Goal: Information Seeking & Learning: Find specific fact

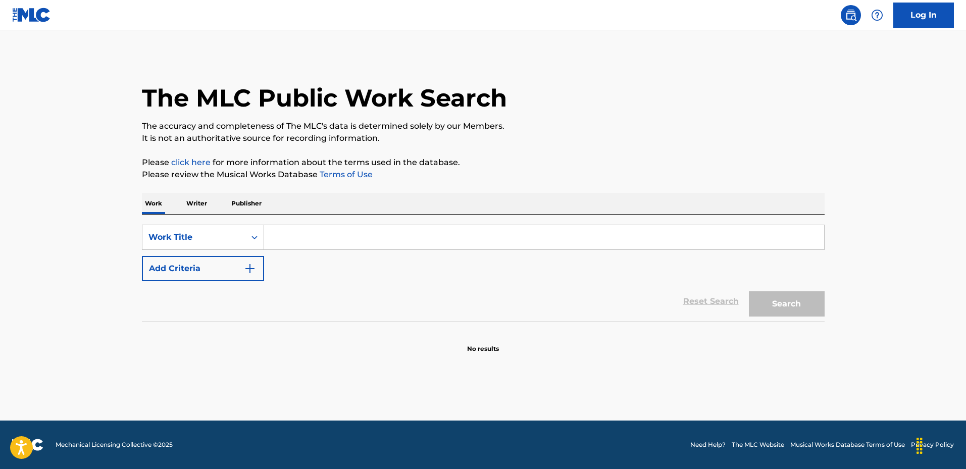
click at [426, 250] on div "SearchWithCriteria30781c3c-10b4-4854-b598-8c01fc2f5489 Work Title Add Criteria" at bounding box center [483, 253] width 682 height 57
click at [422, 230] on input "Search Form" at bounding box center [544, 237] width 560 height 24
click at [311, 236] on input "Search Form" at bounding box center [544, 237] width 560 height 24
paste input "El 4 Torres"
type input "El 4 Torres"
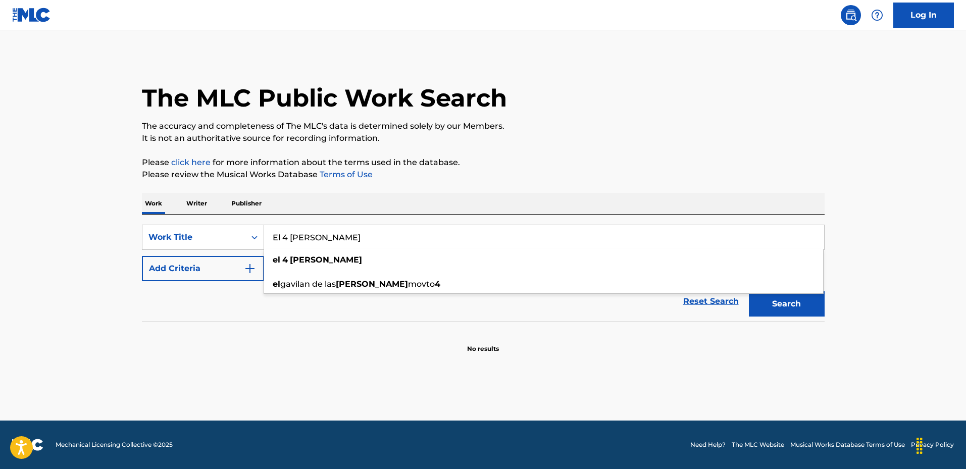
click at [151, 384] on main "The MLC Public Work Search The accuracy and completeness of The MLC's data is d…" at bounding box center [483, 225] width 966 height 390
click at [337, 274] on div "SearchWithCriteria30781c3c-10b4-4854-b598-8c01fc2f5489 Work Title El 4 Torres A…" at bounding box center [483, 253] width 682 height 57
click at [250, 273] on img "Search Form" at bounding box center [250, 268] width 12 height 12
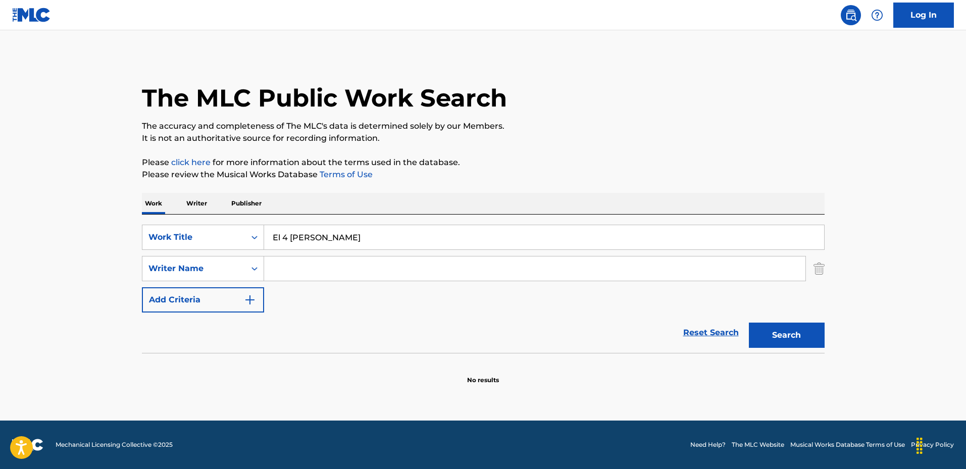
click at [341, 269] on input "Search Form" at bounding box center [534, 268] width 541 height 24
paste input "Perez"
type input "Perez"
click at [749, 323] on button "Search" at bounding box center [787, 335] width 76 height 25
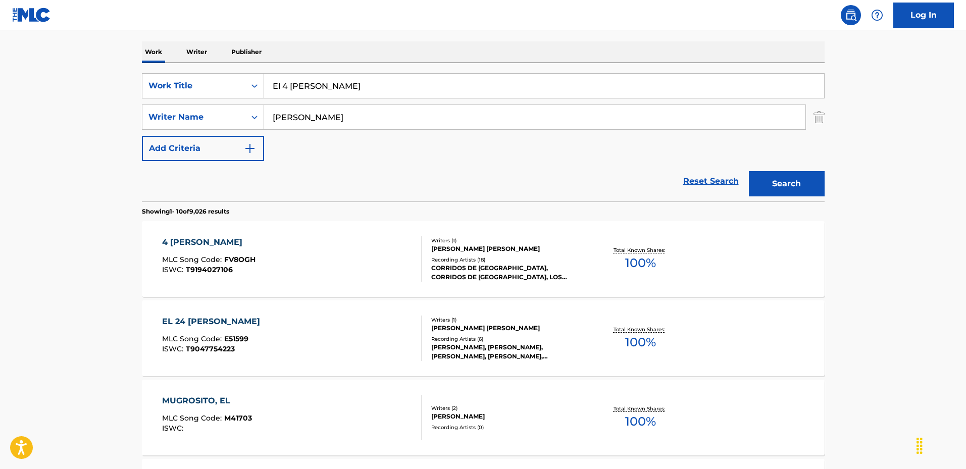
scroll to position [50, 0]
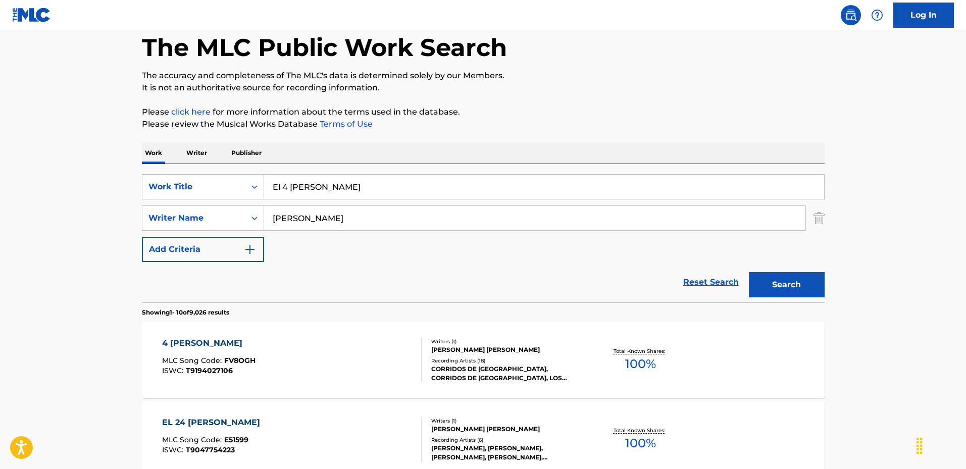
drag, startPoint x: 351, startPoint y: 183, endPoint x: 266, endPoint y: 184, distance: 84.8
click at [266, 184] on input "El 4 Torres" at bounding box center [544, 187] width 560 height 24
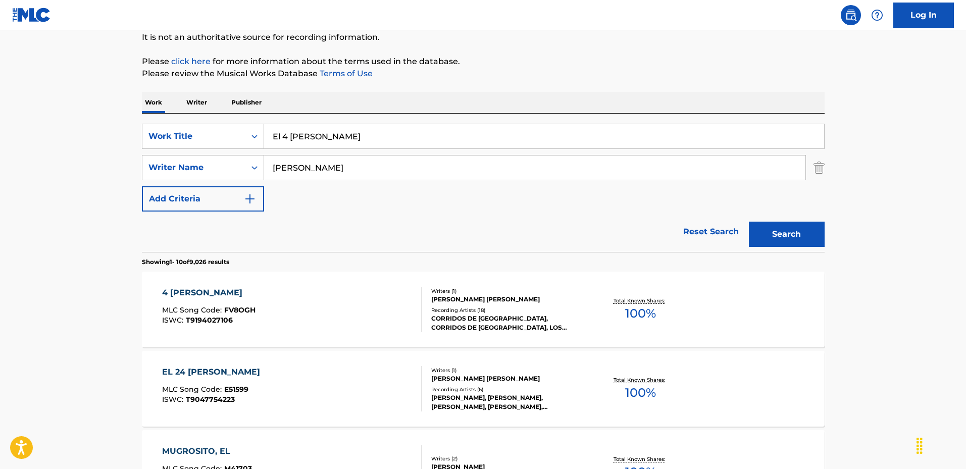
click at [506, 300] on div "JESUS OTONIEL ANGULO PEREZ" at bounding box center [507, 299] width 152 height 9
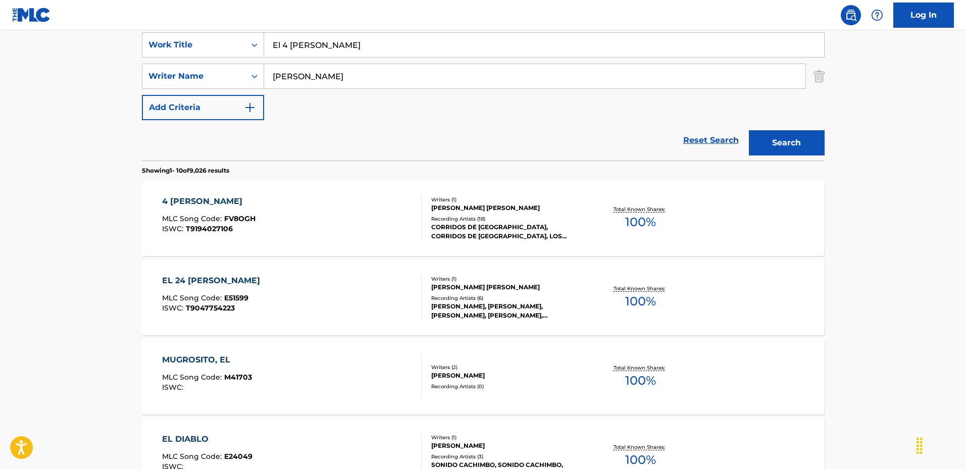
scroll to position [142, 0]
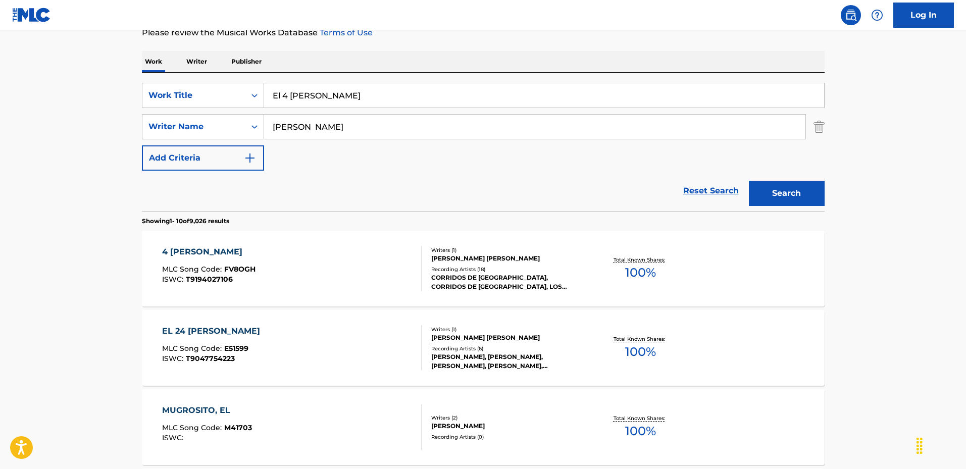
click at [341, 107] on input "El 4 Torres" at bounding box center [544, 95] width 560 height 24
click at [314, 101] on input "El 4 Torres" at bounding box center [544, 95] width 560 height 24
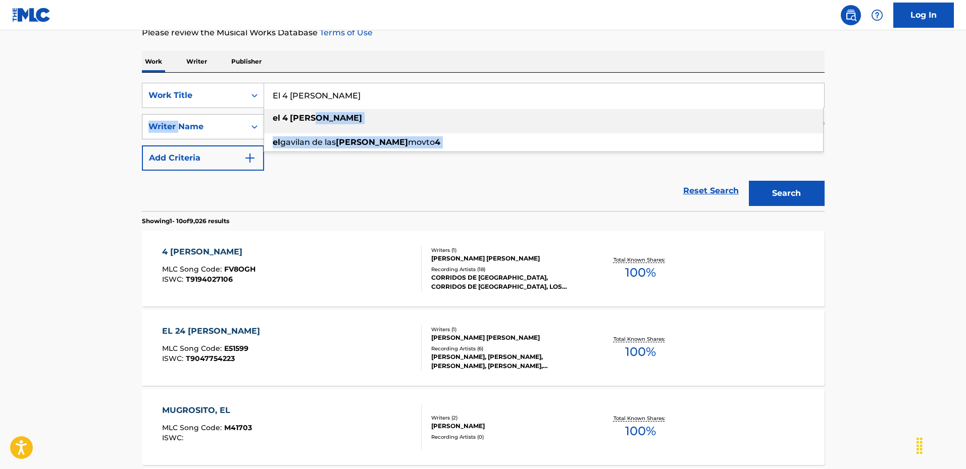
click at [178, 128] on div "SearchWithCriteria30781c3c-10b4-4854-b598-8c01fc2f5489 Work Title El 4 Torres e…" at bounding box center [483, 127] width 682 height 88
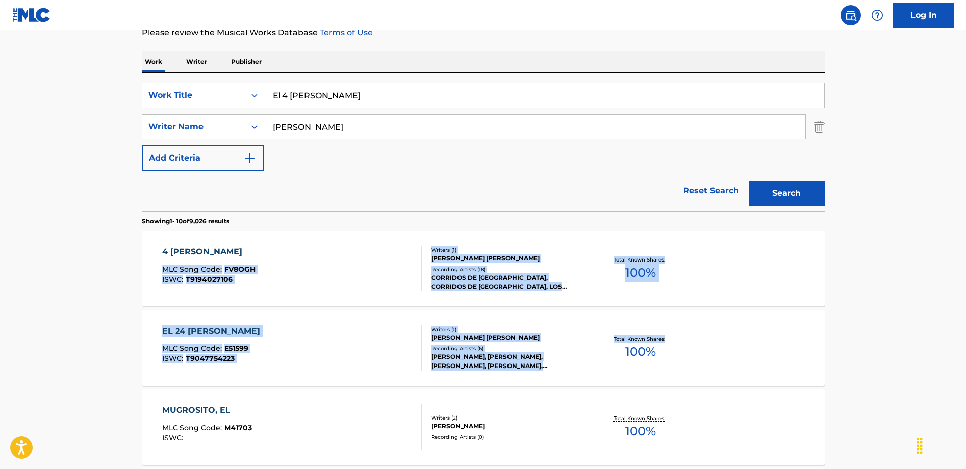
drag, startPoint x: 117, startPoint y: 267, endPoint x: 875, endPoint y: 365, distance: 764.0
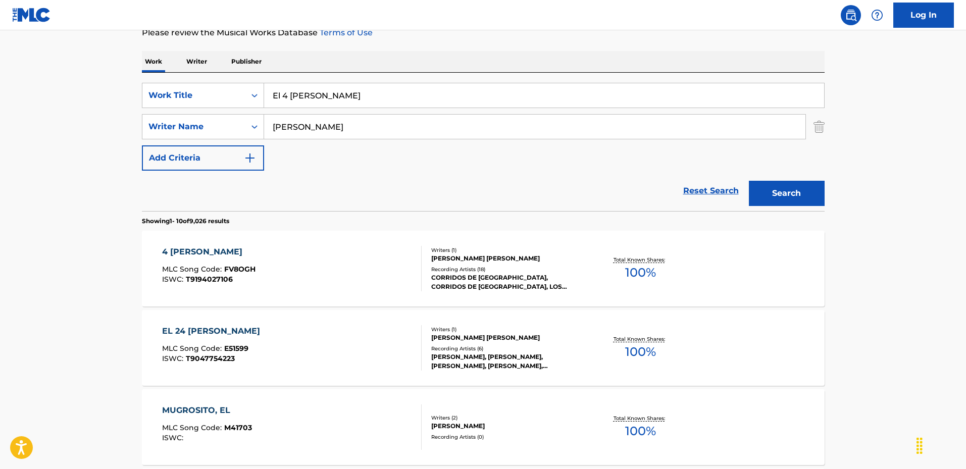
drag, startPoint x: 884, startPoint y: 351, endPoint x: 829, endPoint y: 323, distance: 61.9
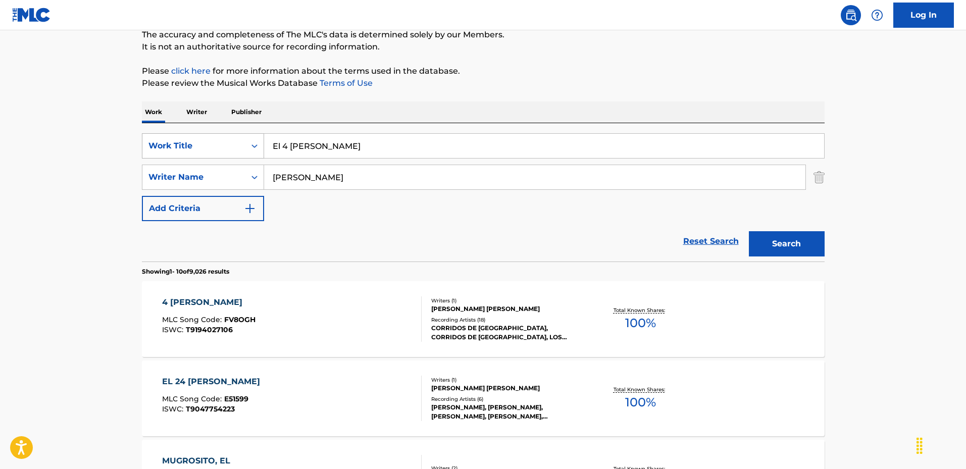
drag, startPoint x: 368, startPoint y: 144, endPoint x: 207, endPoint y: 146, distance: 161.0
click at [207, 146] on div "SearchWithCriteria30781c3c-10b4-4854-b598-8c01fc2f5489 Work Title El 4 Torres" at bounding box center [483, 145] width 682 height 25
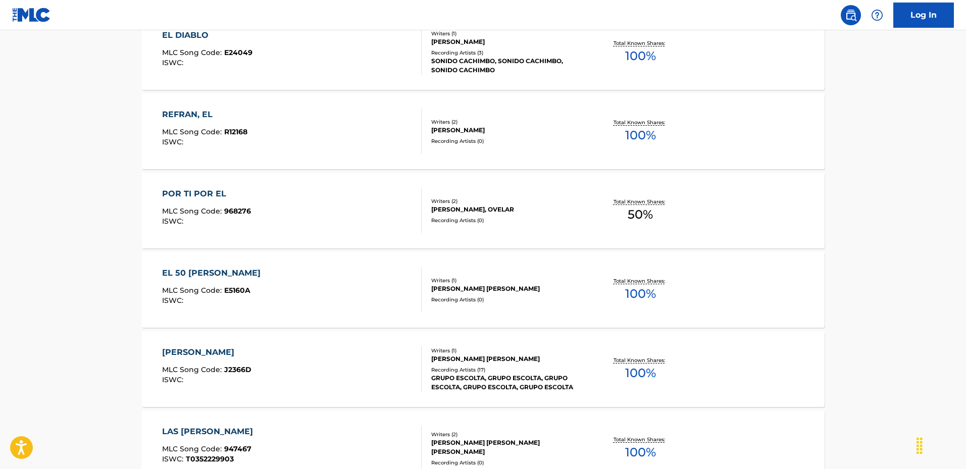
scroll to position [798, 0]
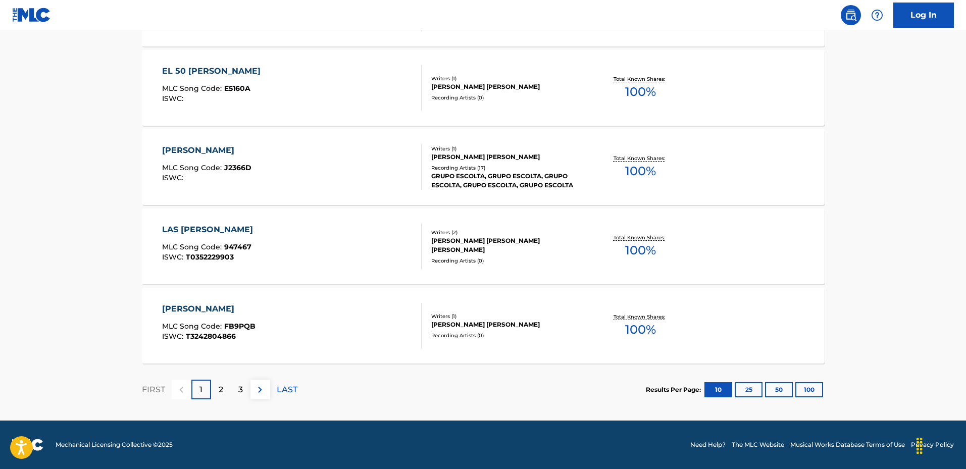
click at [213, 389] on div "2" at bounding box center [221, 390] width 20 height 20
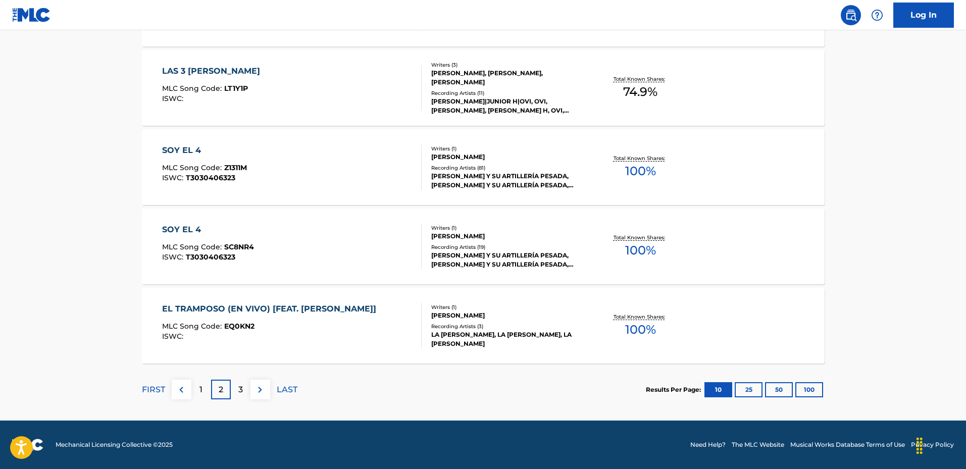
click at [228, 393] on div "2" at bounding box center [221, 390] width 20 height 20
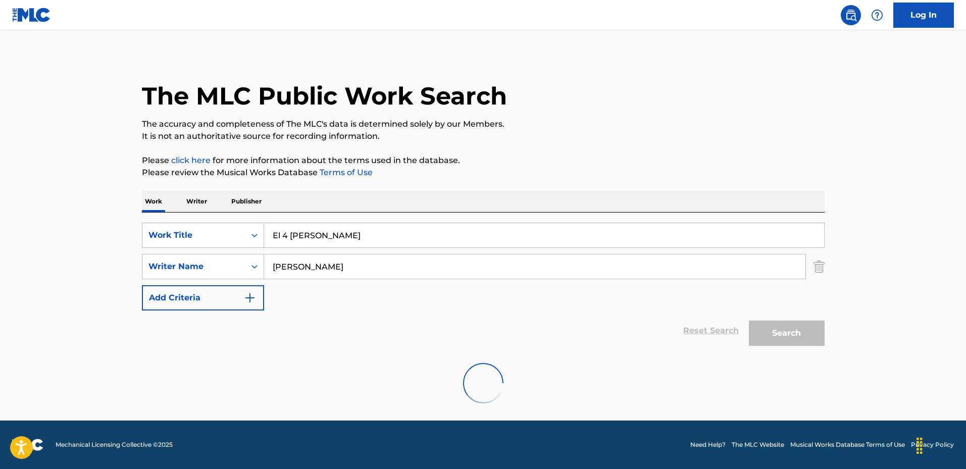
scroll to position [798, 0]
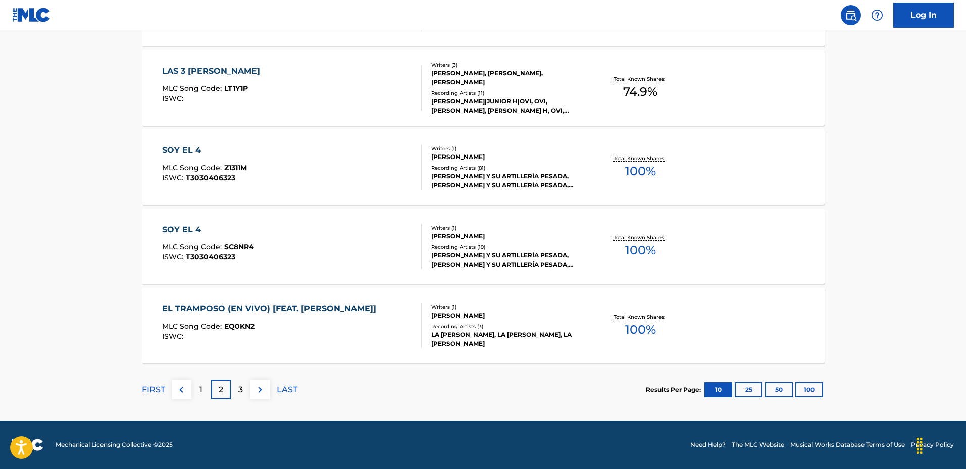
click at [242, 384] on p "3" at bounding box center [240, 390] width 5 height 12
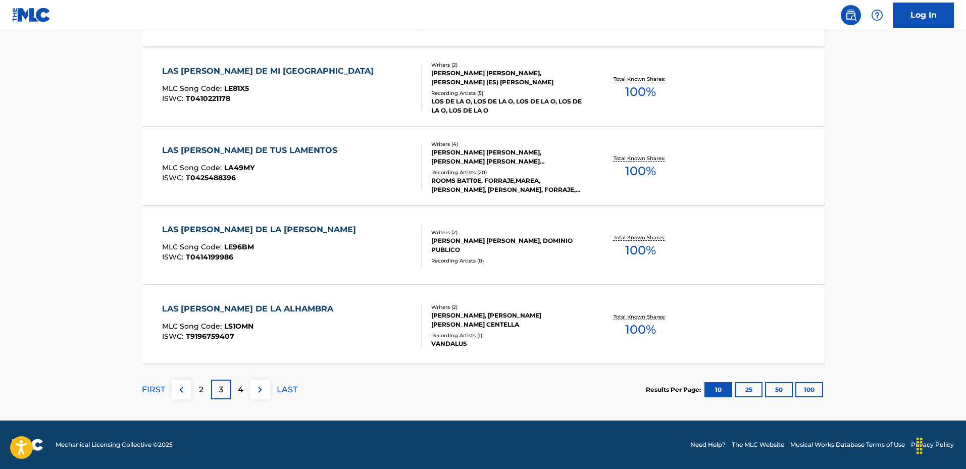
click at [244, 390] on div "4" at bounding box center [241, 390] width 20 height 20
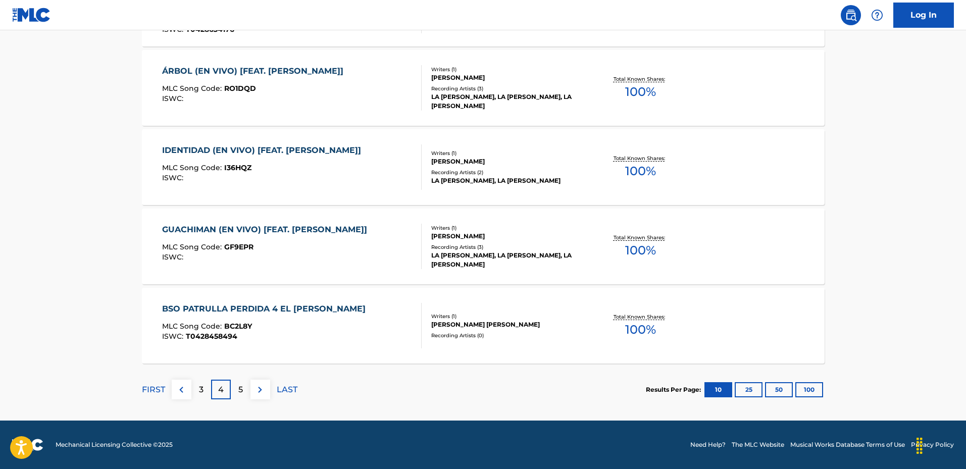
click at [178, 396] on button at bounding box center [182, 390] width 20 height 20
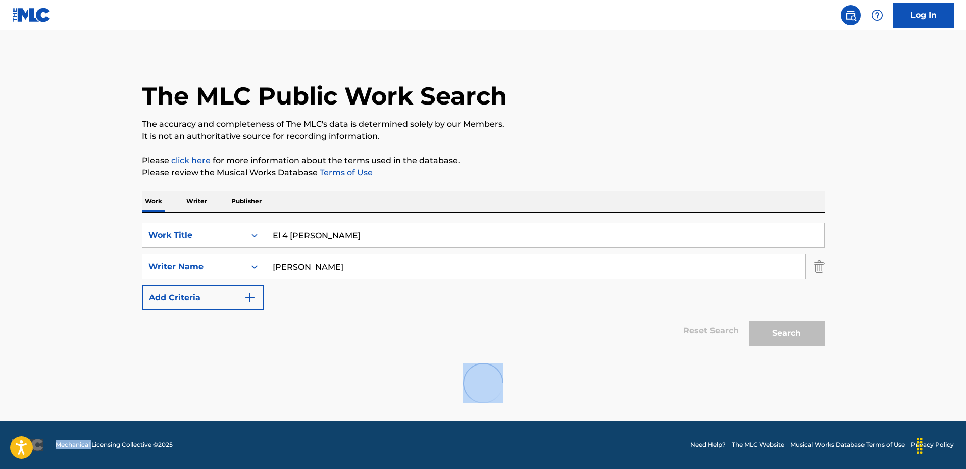
click at [178, 396] on div at bounding box center [483, 383] width 682 height 65
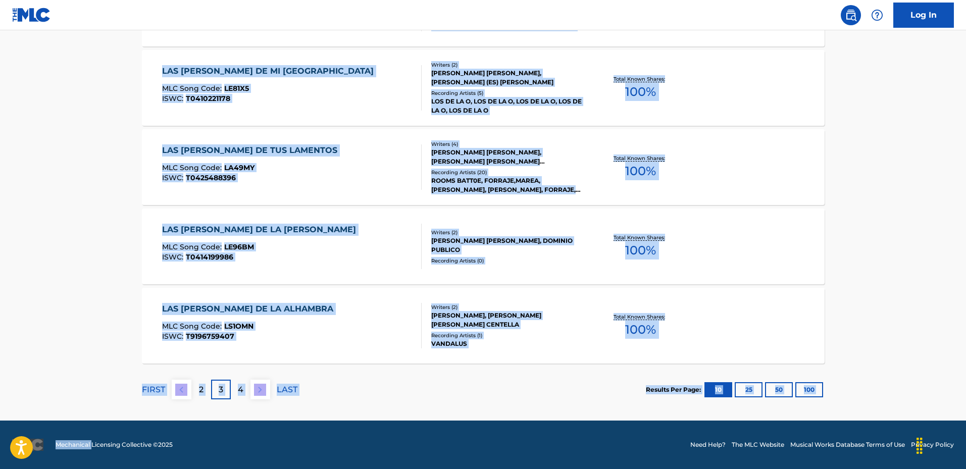
click at [178, 396] on button at bounding box center [182, 390] width 20 height 20
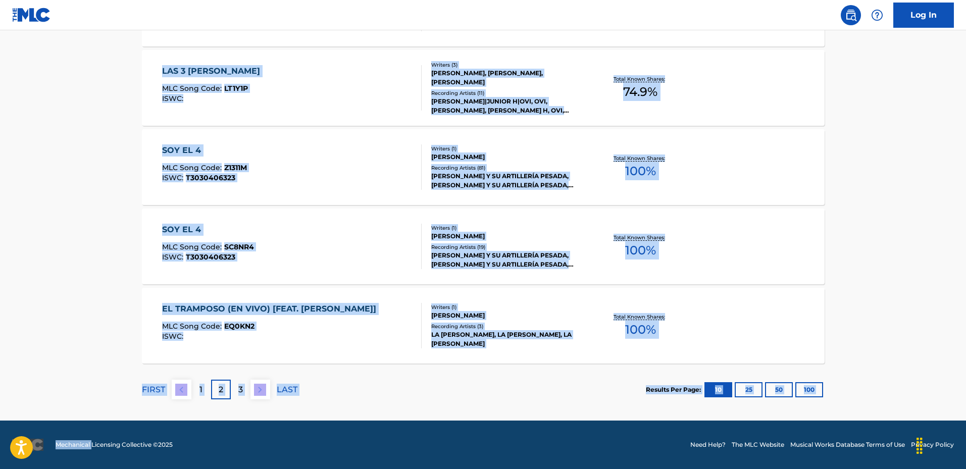
click at [178, 396] on button at bounding box center [182, 390] width 20 height 20
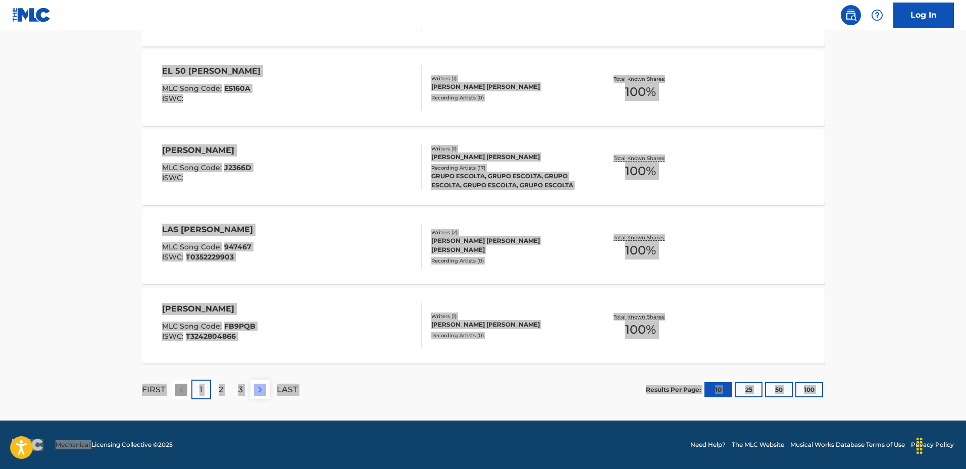
scroll to position [546, 0]
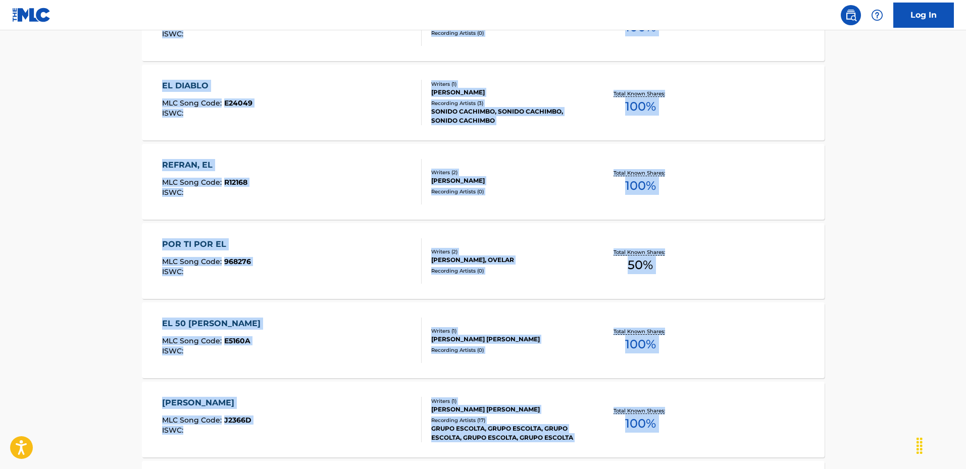
click at [31, 242] on main "The MLC Public Work Search The accuracy and completeness of The MLC's data is d…" at bounding box center [483, 79] width 966 height 1188
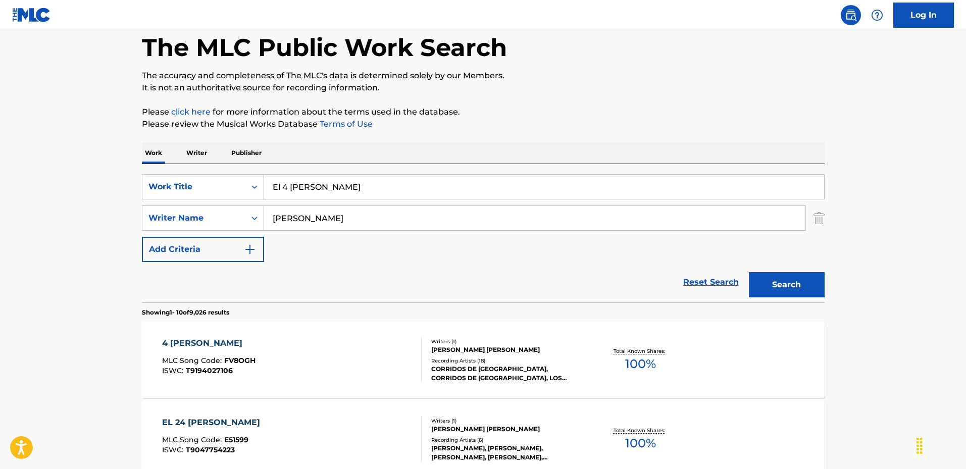
scroll to position [0, 0]
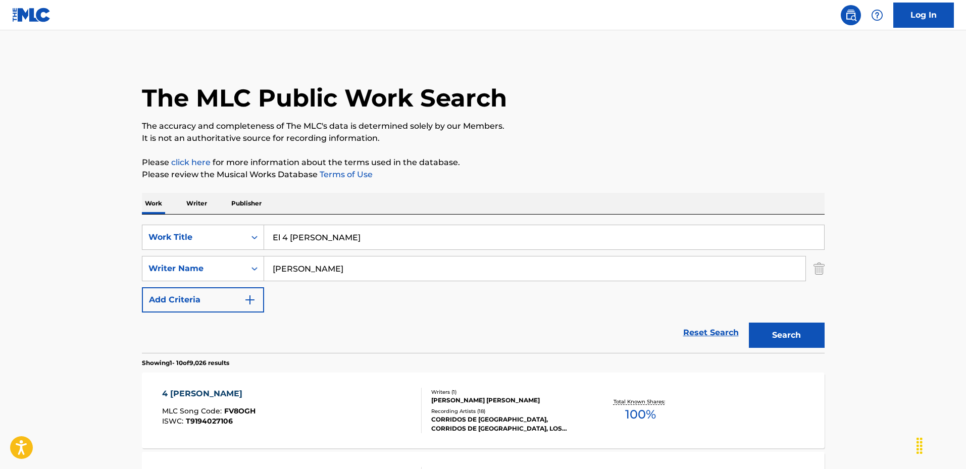
click at [384, 229] on input "El 4 Torres" at bounding box center [544, 237] width 560 height 24
click at [303, 239] on input "El 4 Torres" at bounding box center [544, 237] width 560 height 24
click at [318, 272] on input "Perez" at bounding box center [534, 268] width 541 height 24
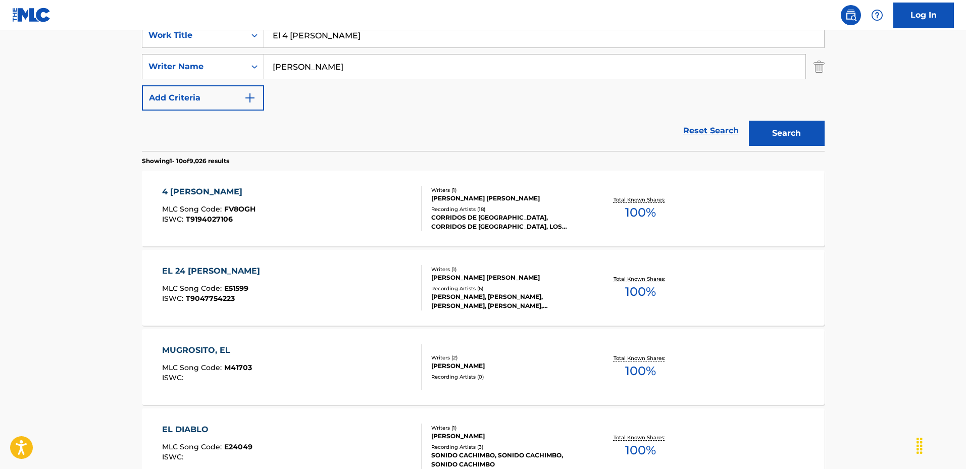
scroll to position [151, 0]
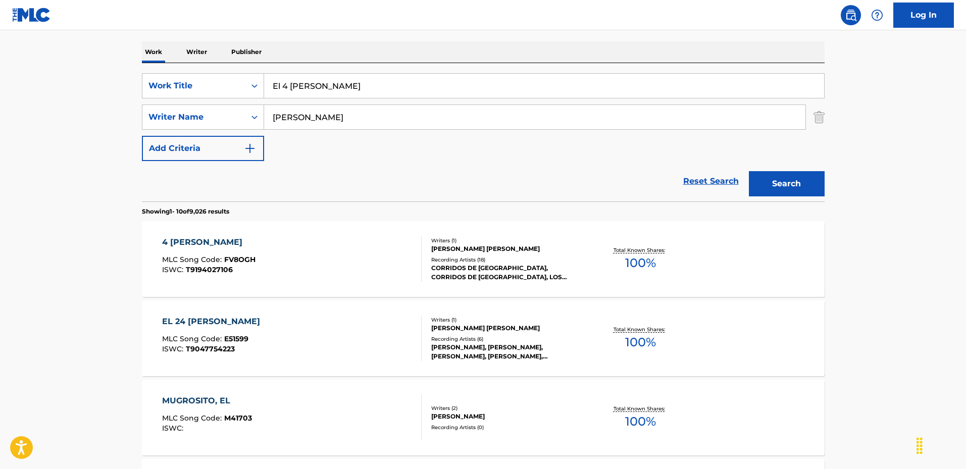
click at [288, 87] on input "El 4 Torres" at bounding box center [544, 86] width 560 height 24
type input "El four Torres"
click at [798, 187] on button "Search" at bounding box center [787, 183] width 76 height 25
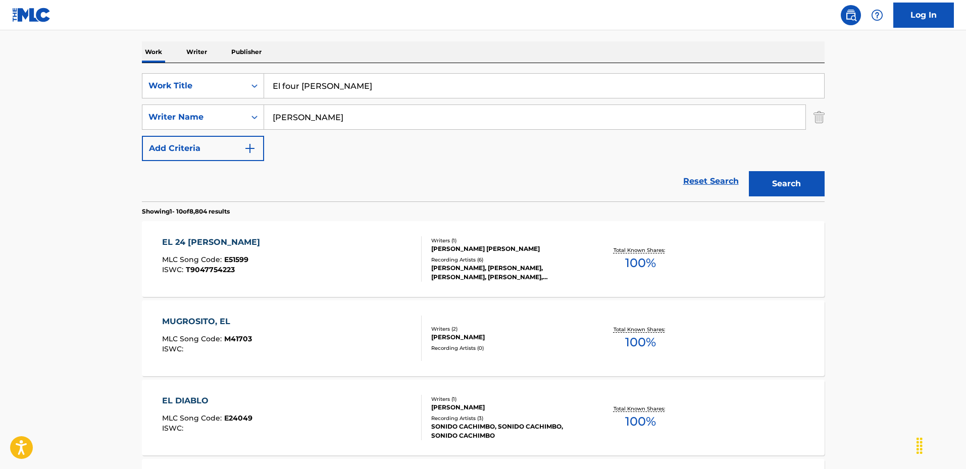
click at [345, 88] on input "El four Torres" at bounding box center [544, 86] width 560 height 24
click at [286, 91] on input "El four Torres" at bounding box center [544, 86] width 560 height 24
click at [117, 301] on main "The MLC Public Work Search The accuracy and completeness of The MLC's data is d…" at bounding box center [483, 473] width 966 height 1188
click at [505, 249] on div "[PERSON_NAME] [PERSON_NAME]" at bounding box center [507, 248] width 152 height 9
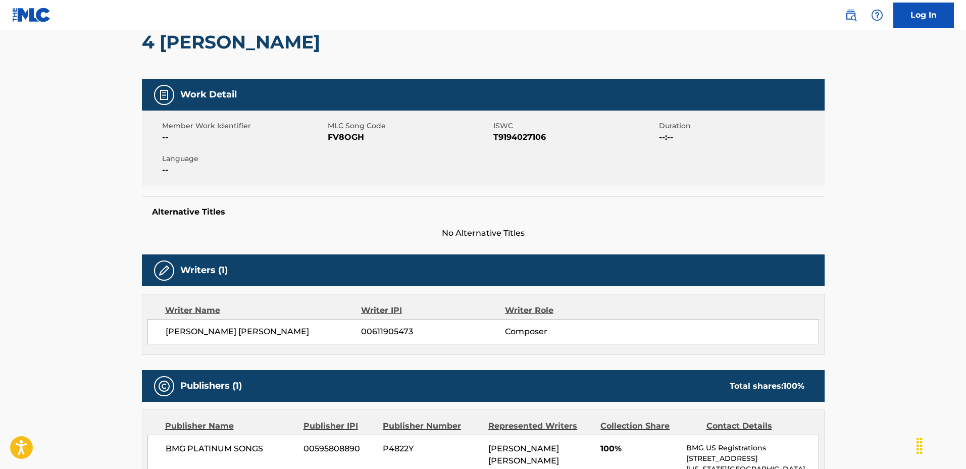
scroll to position [50, 0]
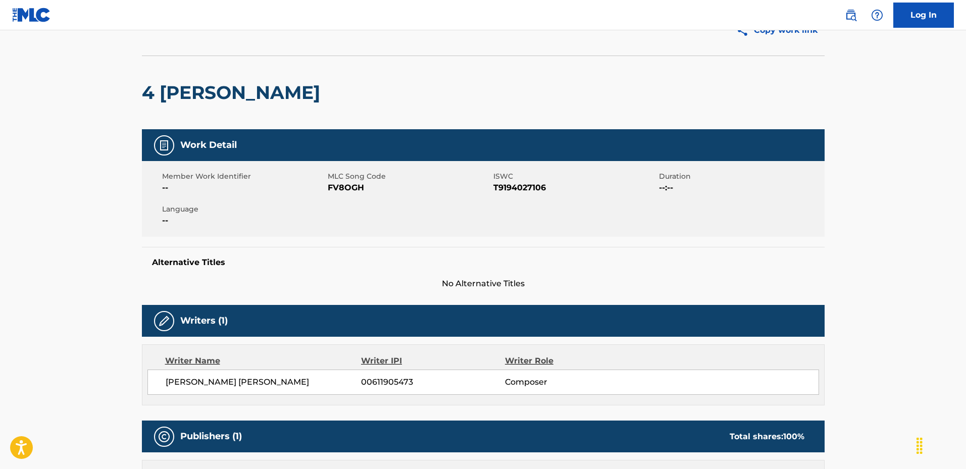
click at [215, 91] on h2 "4 [PERSON_NAME]" at bounding box center [233, 92] width 183 height 23
click at [216, 91] on h2 "4 TORRES" at bounding box center [233, 92] width 183 height 23
click at [205, 76] on div "4 TORRES" at bounding box center [233, 92] width 183 height 73
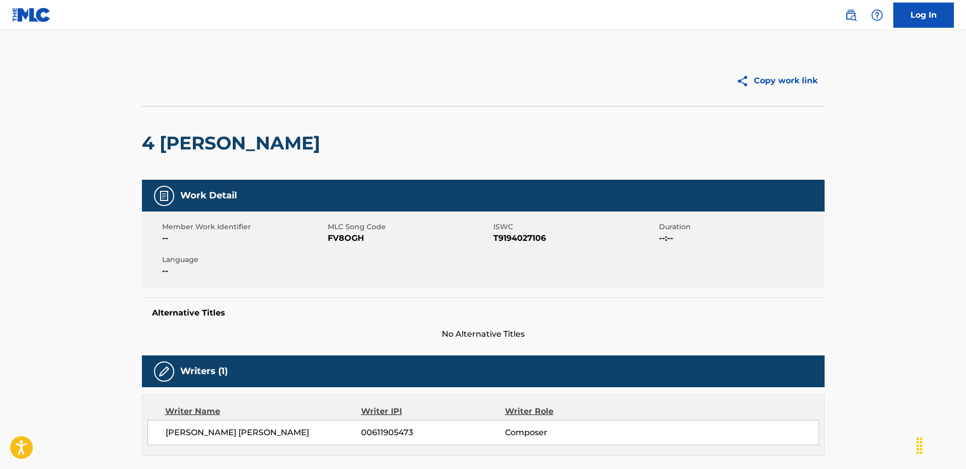
click at [164, 222] on span "Member Work Identifier" at bounding box center [243, 227] width 163 height 11
click at [508, 231] on span "ISWC" at bounding box center [574, 227] width 163 height 11
click at [527, 232] on span "T9047754223" at bounding box center [574, 238] width 163 height 12
copy span "T9047754223"
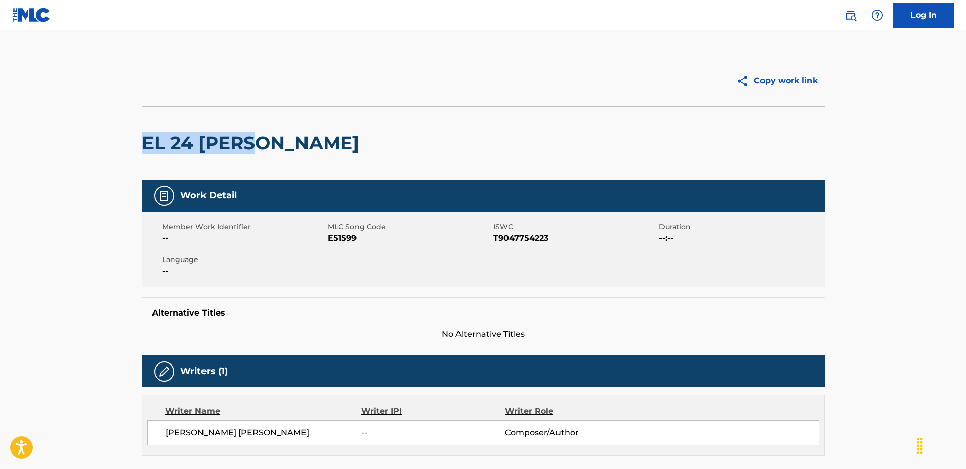
drag, startPoint x: 142, startPoint y: 145, endPoint x: 268, endPoint y: 143, distance: 126.2
click at [268, 143] on h2 "EL 24 [PERSON_NAME]" at bounding box center [253, 143] width 222 height 23
click at [120, 141] on main "Copy work link EL 24 [PERSON_NAME] Work Detail Member Work Identifier -- MLC So…" at bounding box center [483, 460] width 966 height 860
click at [153, 141] on h2 "EL 24 [PERSON_NAME]" at bounding box center [253, 143] width 222 height 23
click at [154, 141] on h2 "EL 24 [PERSON_NAME]" at bounding box center [253, 143] width 222 height 23
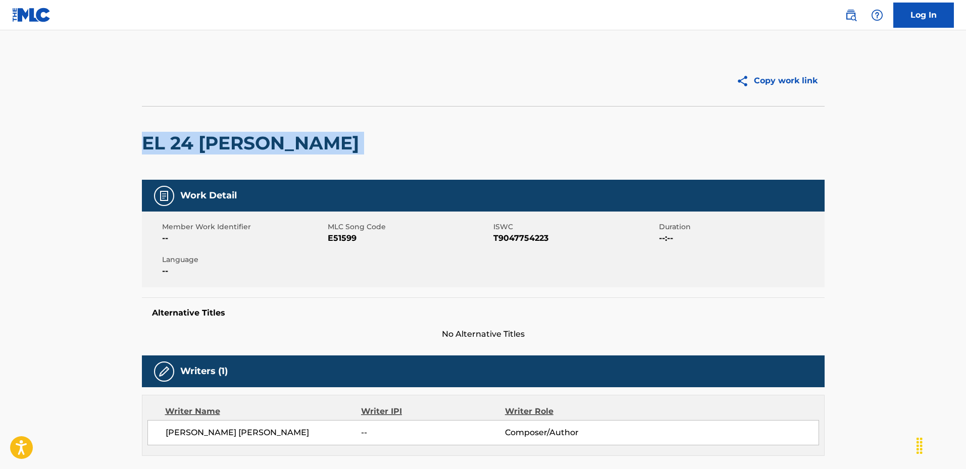
click at [276, 144] on h2 "EL 24 [PERSON_NAME]" at bounding box center [253, 143] width 222 height 23
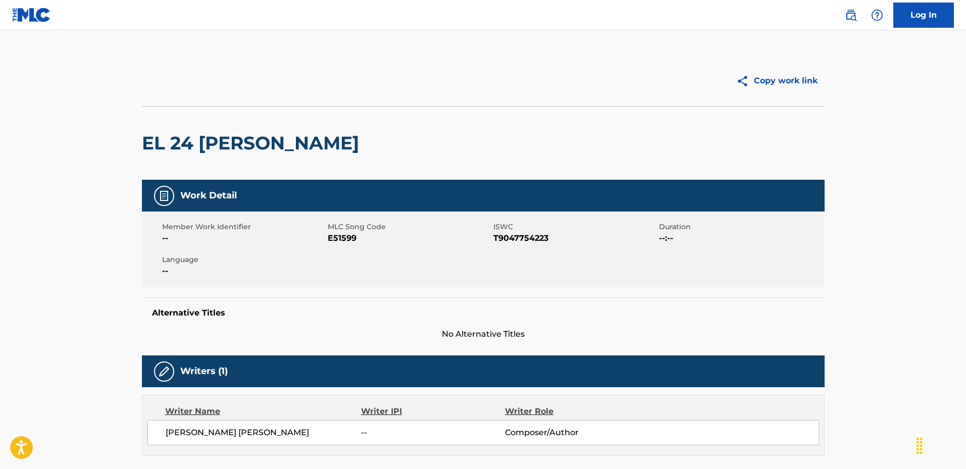
click at [528, 242] on span "T9047754223" at bounding box center [574, 238] width 163 height 12
click at [527, 240] on span "T9047754223" at bounding box center [574, 238] width 163 height 12
copy span "T9047754223"
click at [88, 189] on main "Copy work link EL 24 [PERSON_NAME] Work Detail Member Work Identifier -- MLC So…" at bounding box center [483, 460] width 966 height 860
click at [531, 236] on span "T9047754223" at bounding box center [574, 238] width 163 height 12
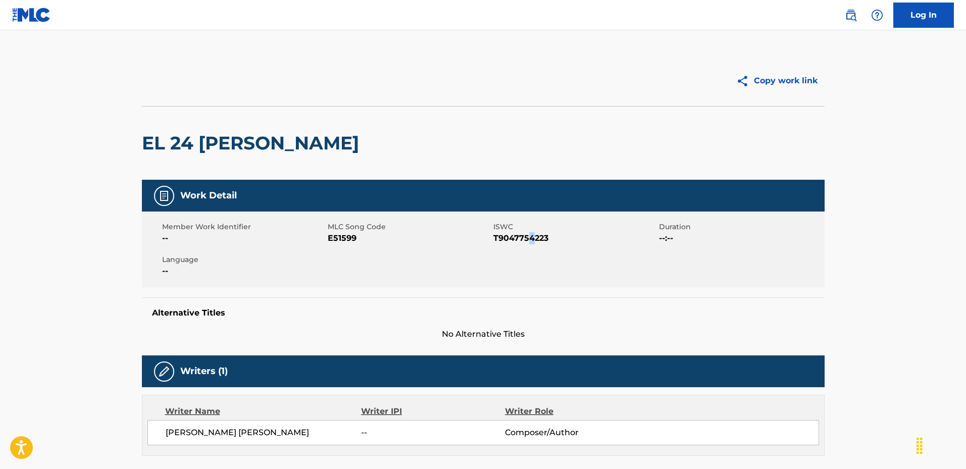
click at [529, 235] on span "T9047754223" at bounding box center [574, 238] width 163 height 12
copy span "4"
click at [516, 237] on span "T9047754223" at bounding box center [574, 238] width 163 height 12
copy span "T9047754223"
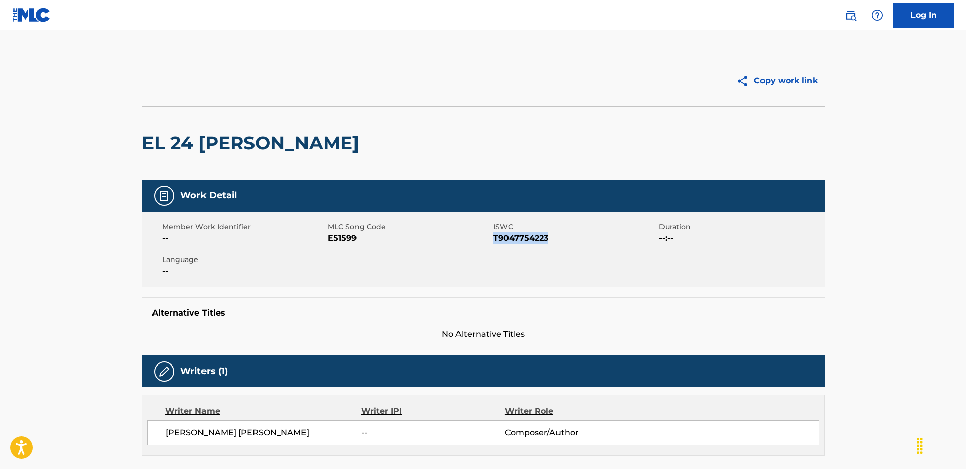
click at [597, 269] on div "Member Work Identifier -- MLC Song Code E51599 ISWC T9047754223 Duration --:-- …" at bounding box center [483, 249] width 682 height 76
drag, startPoint x: 548, startPoint y: 240, endPoint x: 460, endPoint y: 239, distance: 87.8
click at [460, 239] on div "Member Work Identifier -- MLC Song Code E51599 ISWC T9047754223 Duration --:-- …" at bounding box center [483, 249] width 682 height 76
click at [479, 241] on span "E51599" at bounding box center [409, 238] width 163 height 12
drag, startPoint x: 134, startPoint y: 129, endPoint x: 305, endPoint y: 138, distance: 171.9
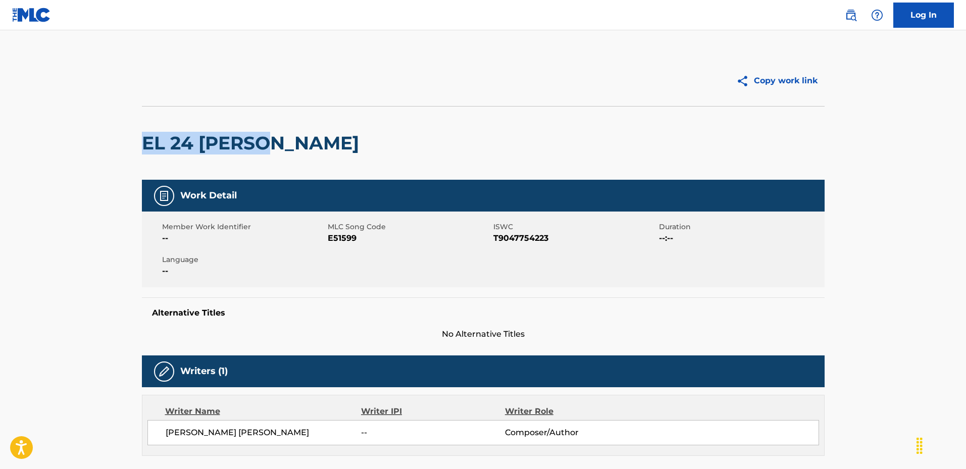
click at [305, 138] on main "Copy work link EL 24 [PERSON_NAME] Work Detail Member Work Identifier -- MLC So…" at bounding box center [483, 460] width 966 height 860
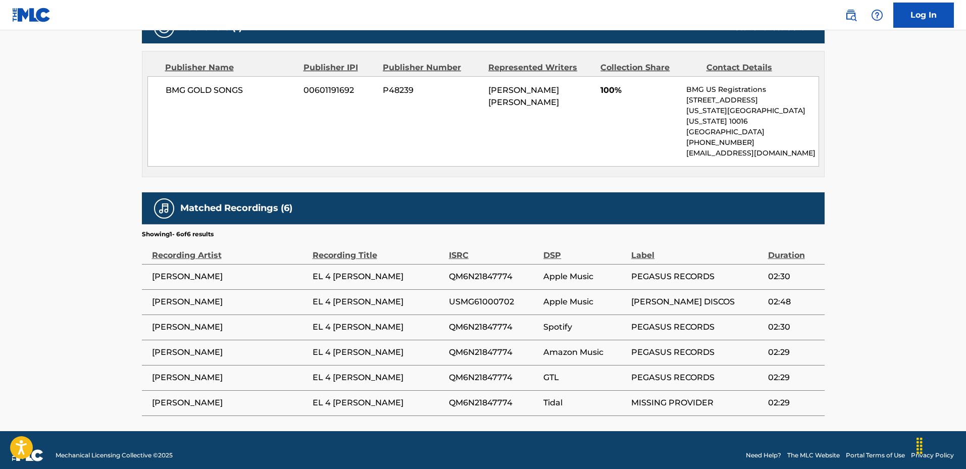
scroll to position [358, 0]
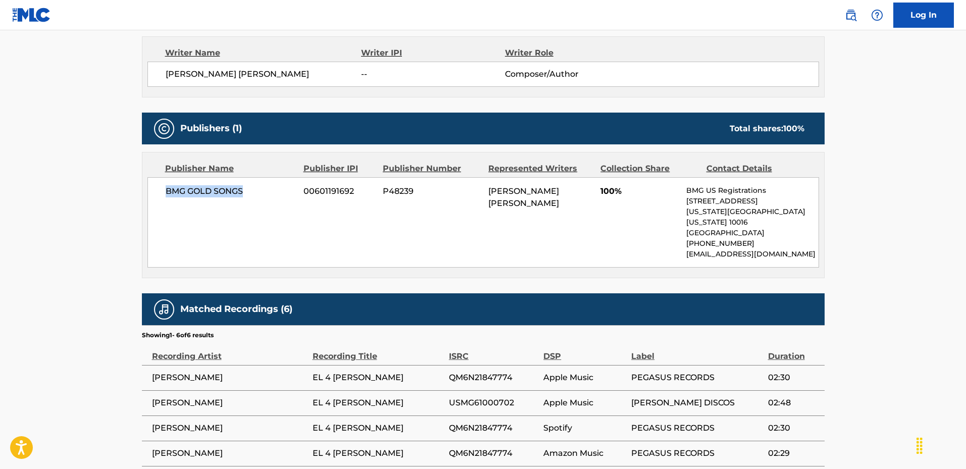
drag, startPoint x: 204, startPoint y: 189, endPoint x: 261, endPoint y: 192, distance: 57.7
click at [261, 192] on div "BMG GOLD SONGS 00601191692 P48239 [PERSON_NAME] [PERSON_NAME] 100% BMG US Regis…" at bounding box center [482, 222] width 671 height 90
click at [280, 202] on div "BMG GOLD SONGS 00601191692 P48239 [PERSON_NAME] [PERSON_NAME] 100% BMG US Regis…" at bounding box center [482, 222] width 671 height 90
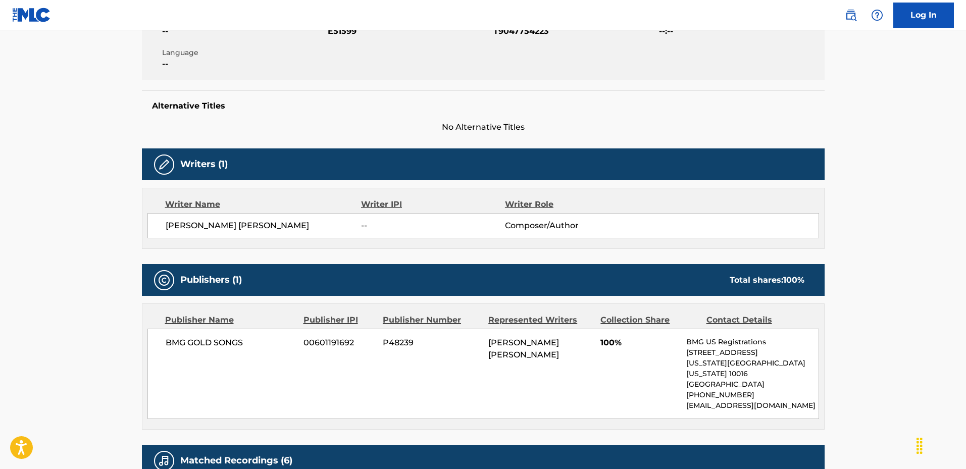
scroll to position [5, 0]
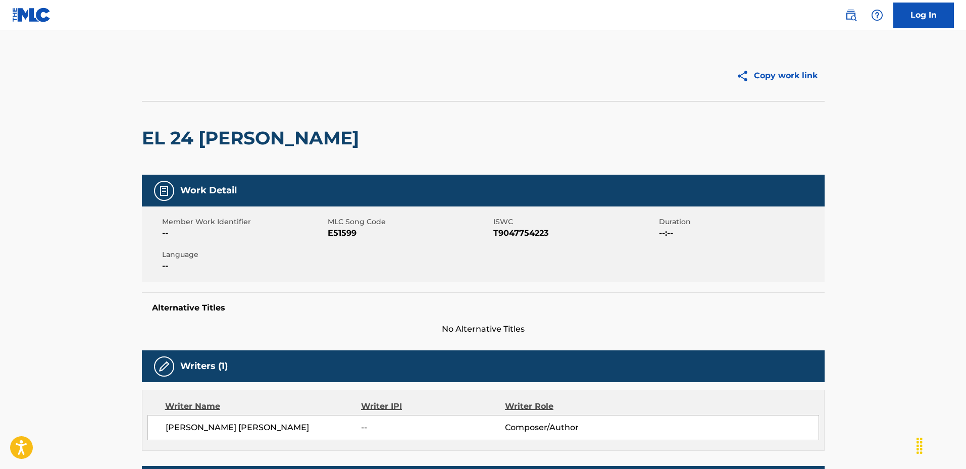
click at [143, 133] on h2 "EL 24 [PERSON_NAME]" at bounding box center [253, 138] width 222 height 23
click at [142, 127] on h2 "EL 24 [PERSON_NAME]" at bounding box center [253, 138] width 222 height 23
click at [243, 133] on h2 "EL 24 [PERSON_NAME]" at bounding box center [253, 138] width 222 height 23
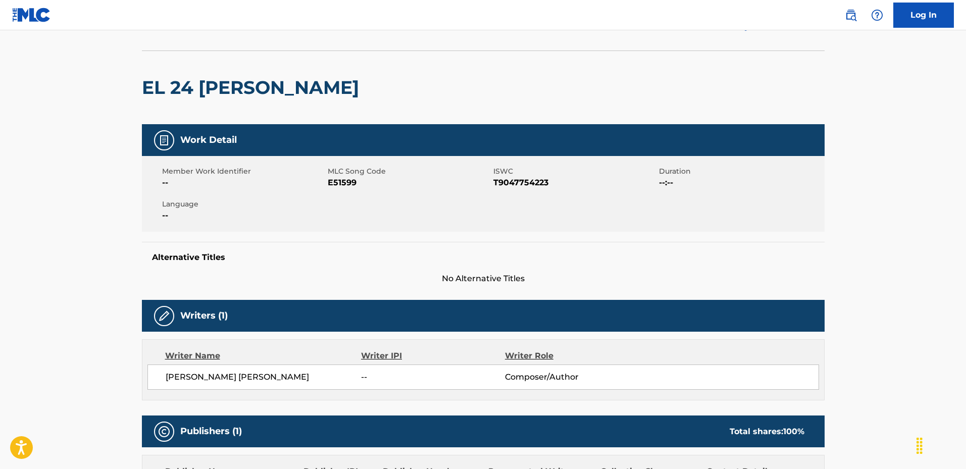
click at [344, 183] on span "E51599" at bounding box center [409, 183] width 163 height 12
click at [531, 180] on span "T9047754223" at bounding box center [574, 183] width 163 height 12
copy span "T9047754223"
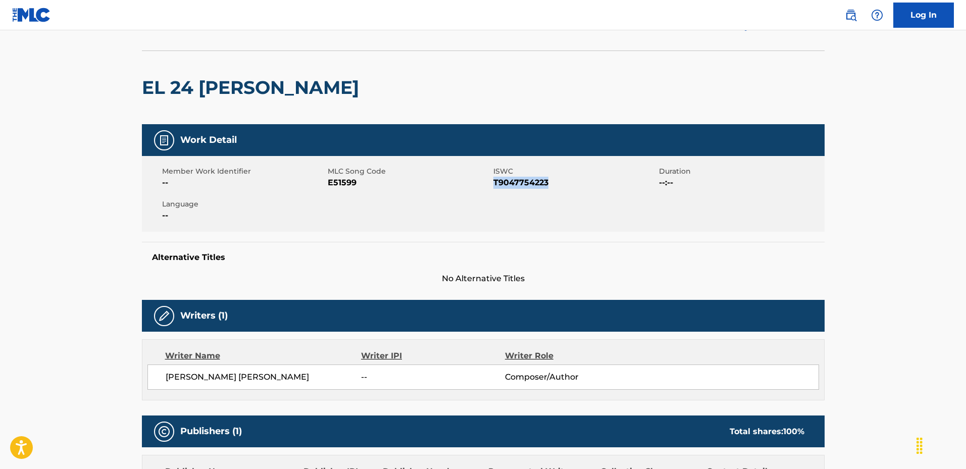
scroll to position [106, 0]
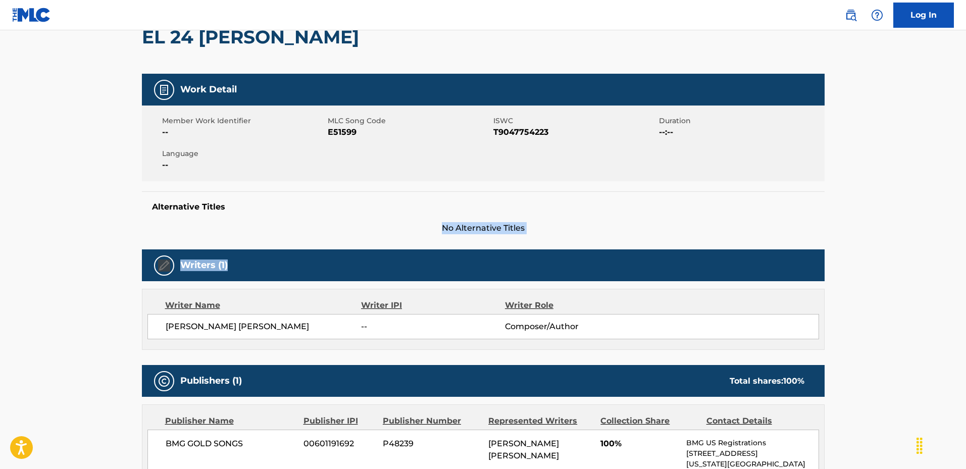
drag, startPoint x: 414, startPoint y: 219, endPoint x: 598, endPoint y: 234, distance: 183.9
click at [598, 234] on div "Work Detail Member Work Identifier -- MLC Song Code E51599 ISWC T9047754223 Dur…" at bounding box center [483, 422] width 682 height 696
click at [552, 134] on span "T9047754223" at bounding box center [574, 132] width 163 height 12
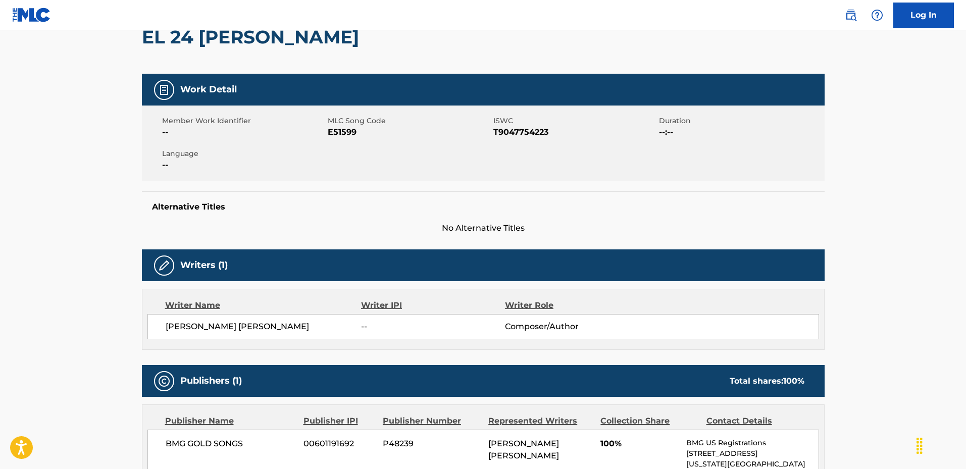
click at [522, 133] on span "T9047754223" at bounding box center [574, 132] width 163 height 12
click at [522, 132] on span "T9047754223" at bounding box center [574, 132] width 163 height 12
copy span "T9047754223"
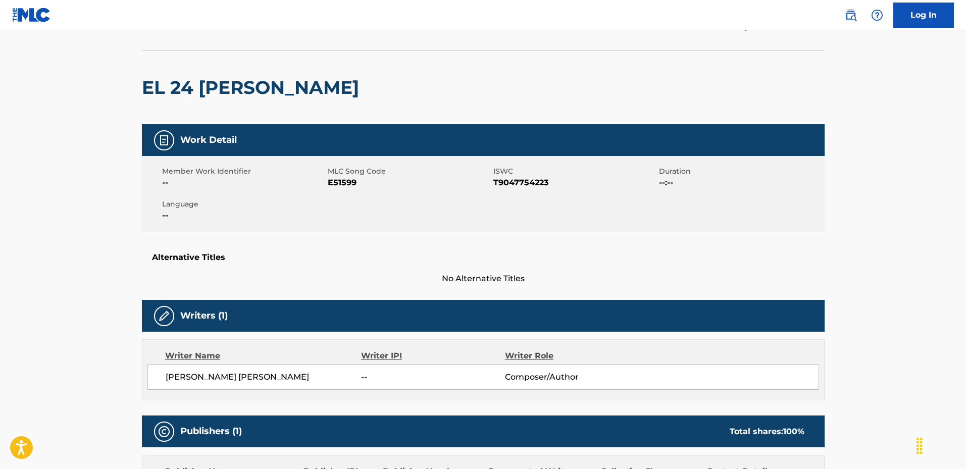
click at [343, 185] on span "E51599" at bounding box center [409, 183] width 163 height 12
copy span "E51599"
click at [147, 81] on h2 "EL 24 [PERSON_NAME]" at bounding box center [253, 87] width 222 height 23
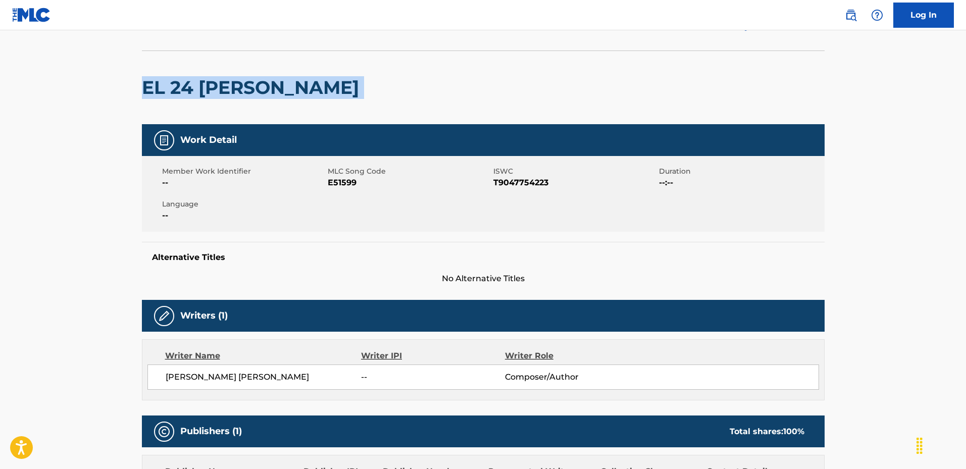
click at [274, 77] on h2 "EL 24 [PERSON_NAME]" at bounding box center [253, 87] width 222 height 23
copy div "EL 24 [PERSON_NAME]"
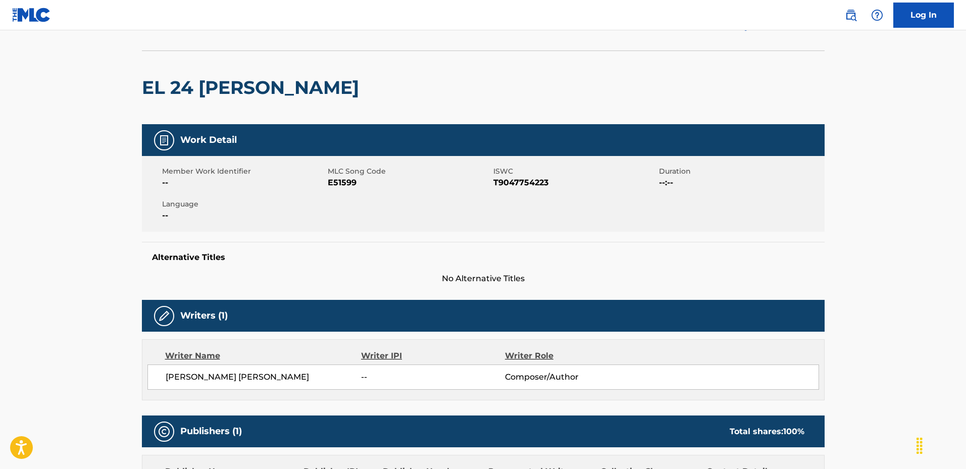
click at [514, 180] on span "T9047754223" at bounding box center [574, 183] width 163 height 12
copy span "T9047754223"
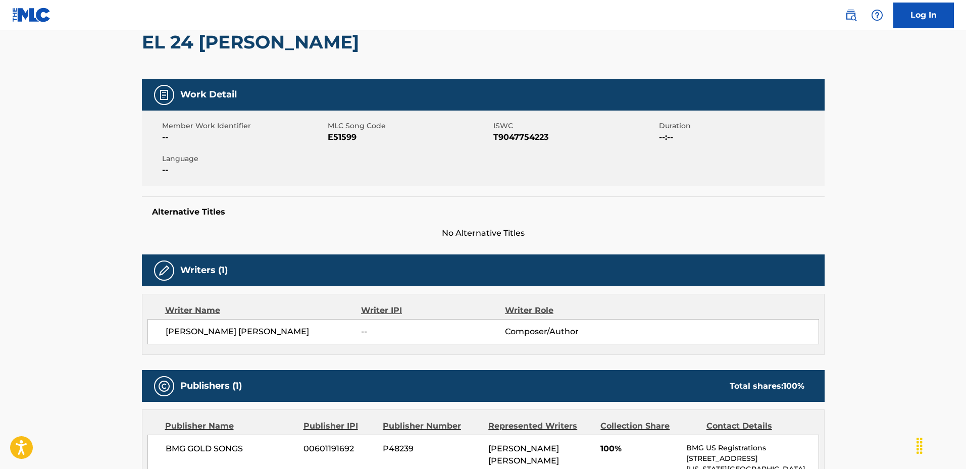
scroll to position [0, 0]
